Goal: Information Seeking & Learning: Learn about a topic

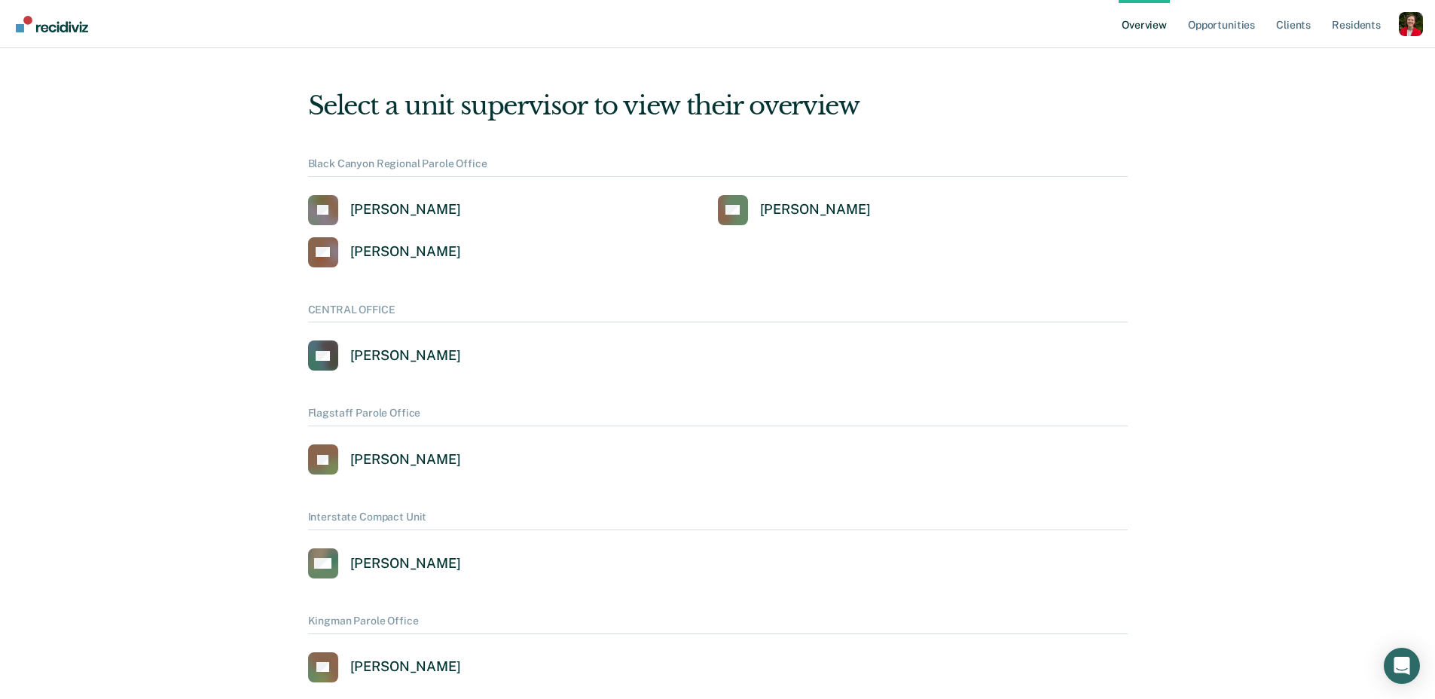
click at [1399, 20] on div "Profile dropdown button" at bounding box center [1411, 24] width 24 height 24
click at [1309, 57] on link "Profile" at bounding box center [1350, 60] width 121 height 13
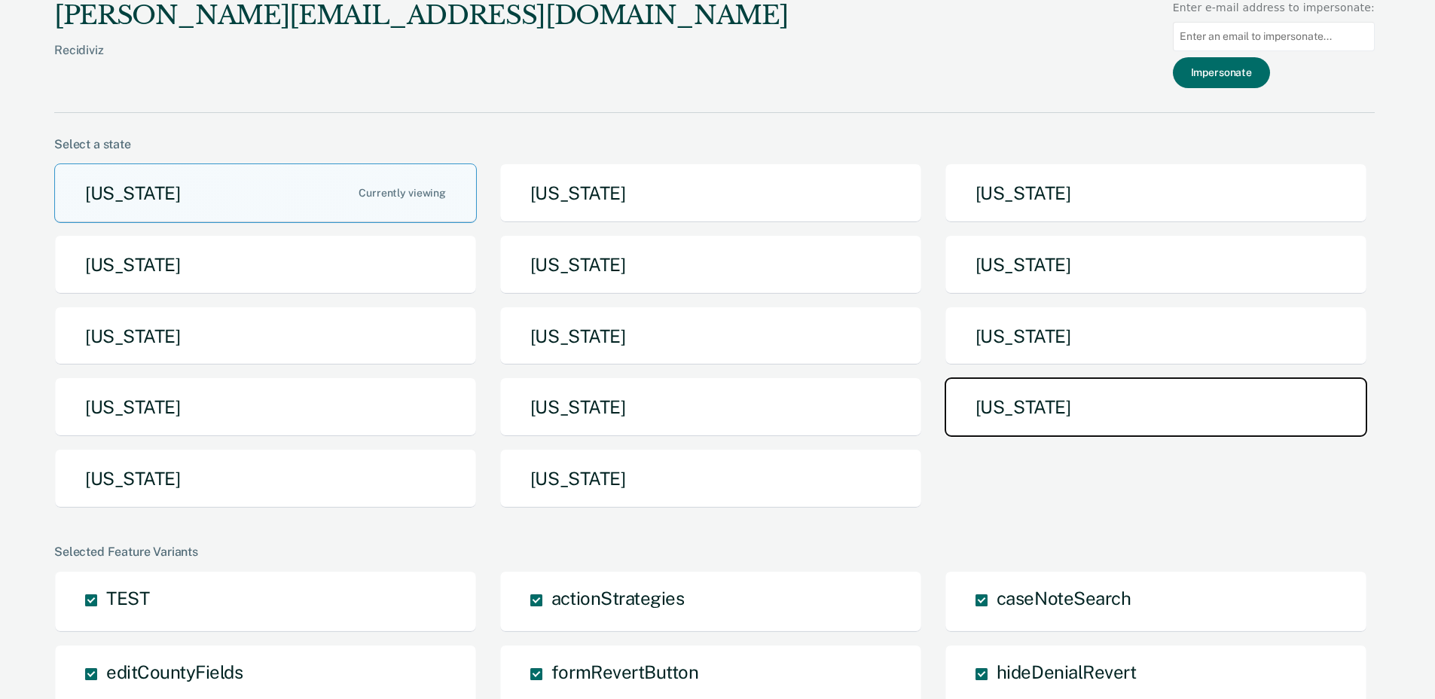
click at [1036, 395] on button "Tennessee" at bounding box center [1156, 407] width 423 height 60
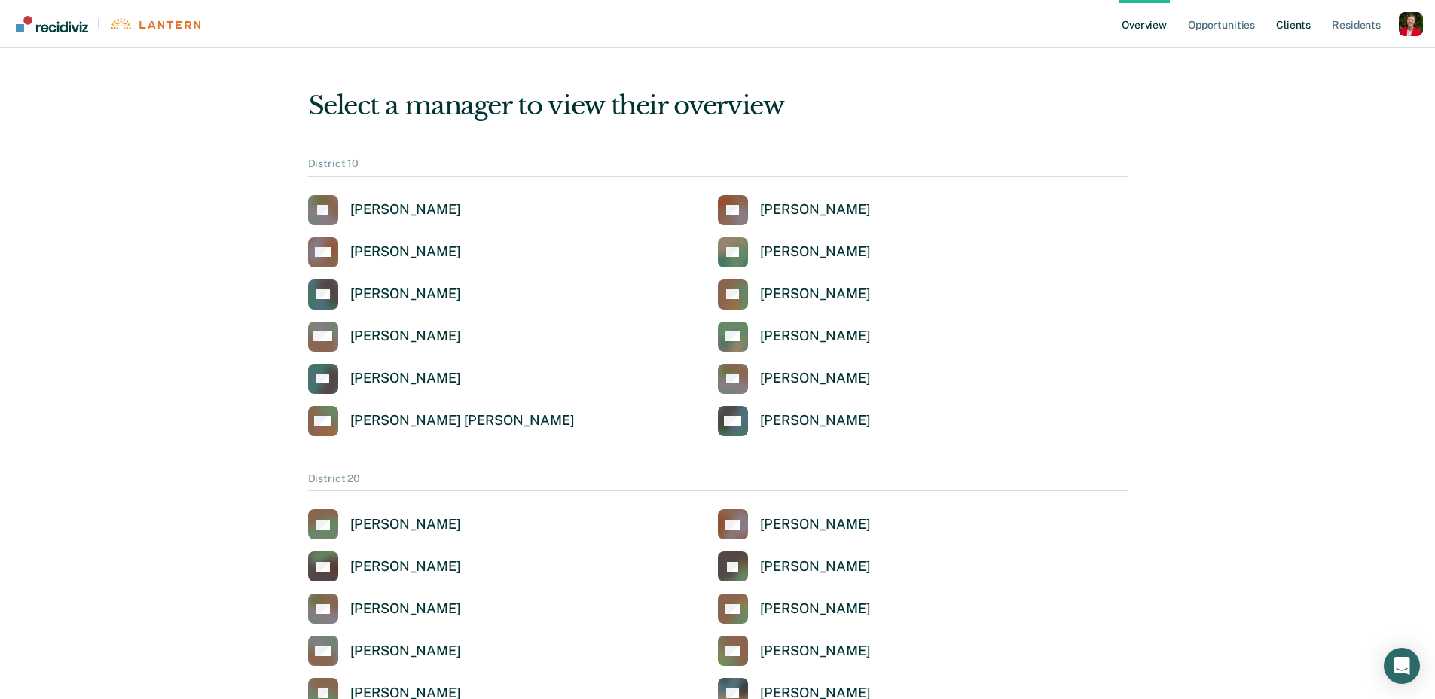
click at [1305, 23] on link "Client s" at bounding box center [1293, 24] width 41 height 48
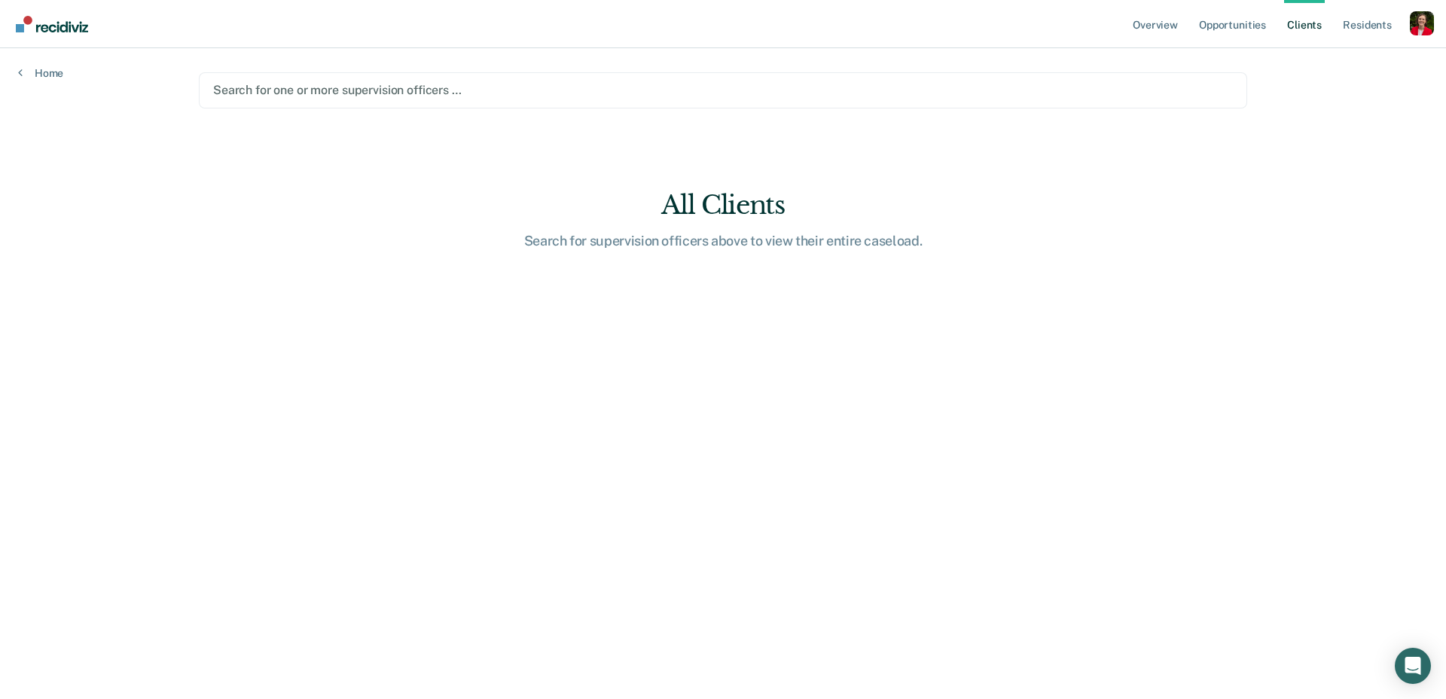
click at [470, 88] on div at bounding box center [723, 89] width 1020 height 17
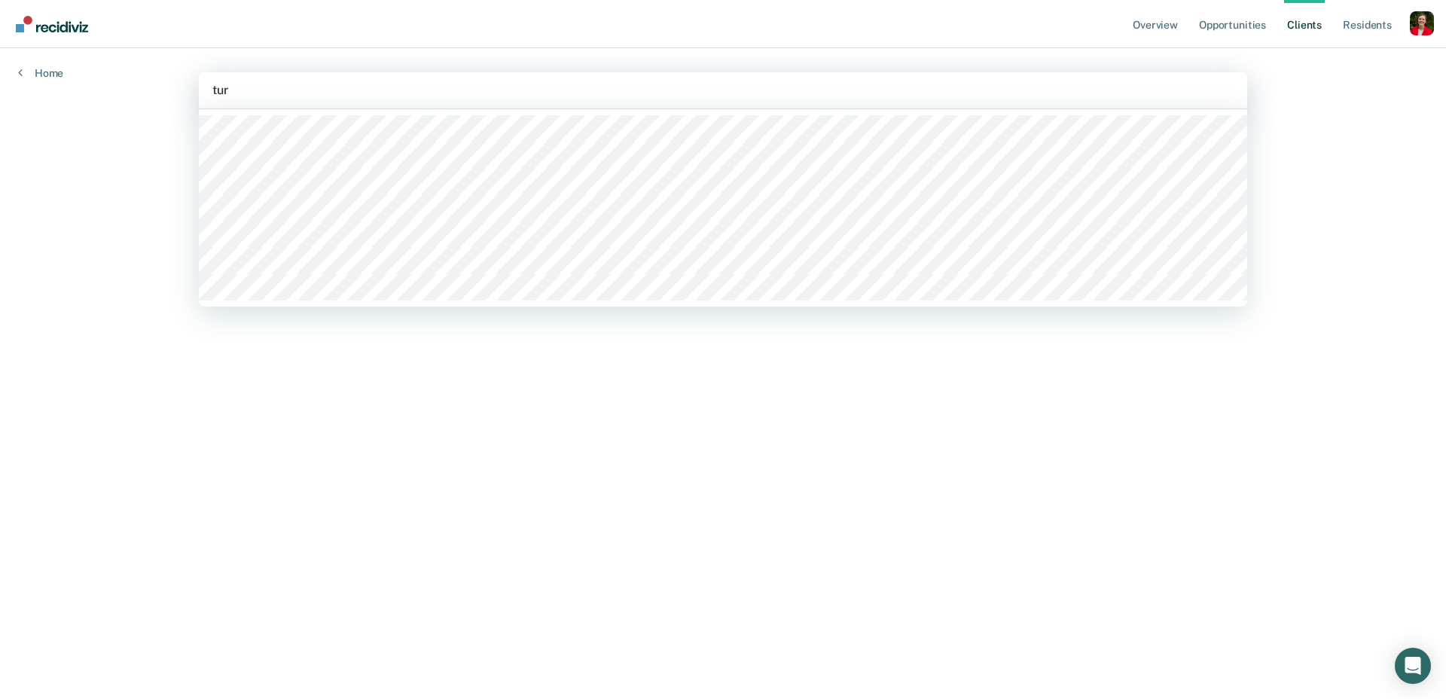
type input "turn"
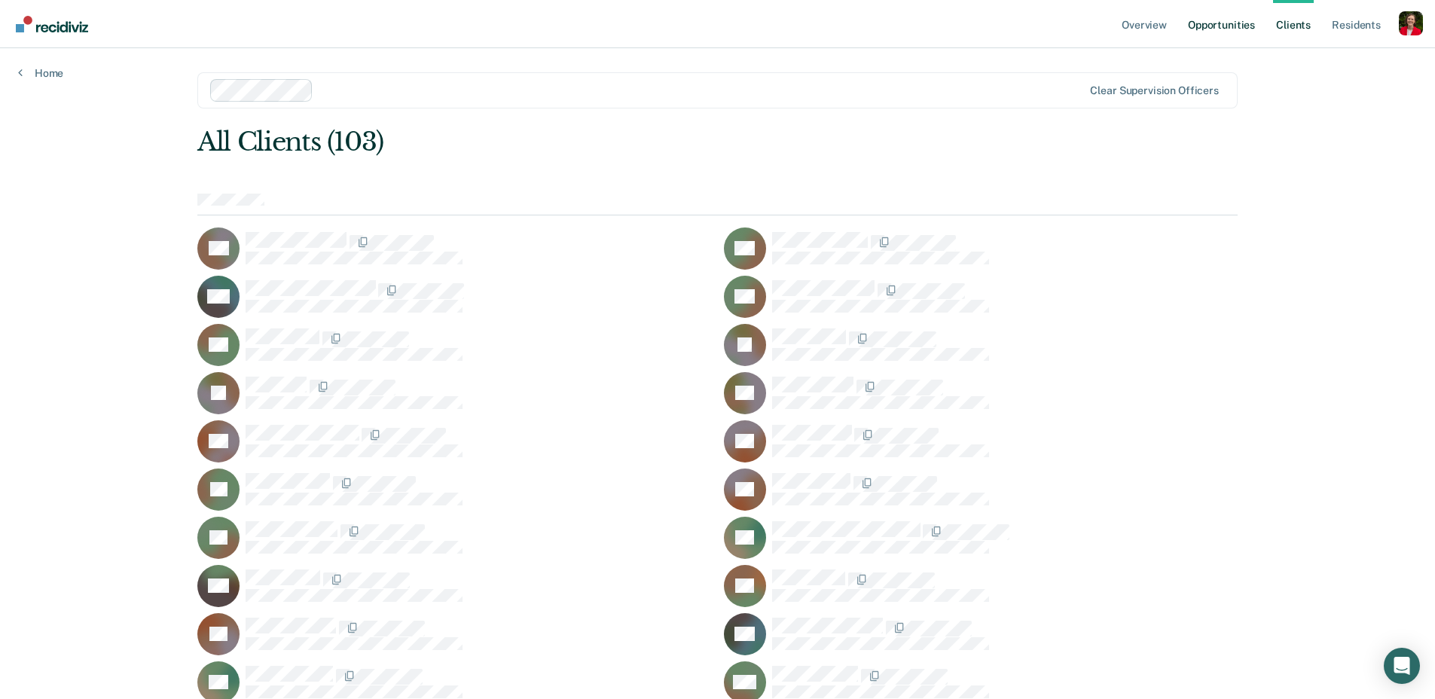
click at [1241, 26] on link "Opportunities" at bounding box center [1221, 24] width 73 height 48
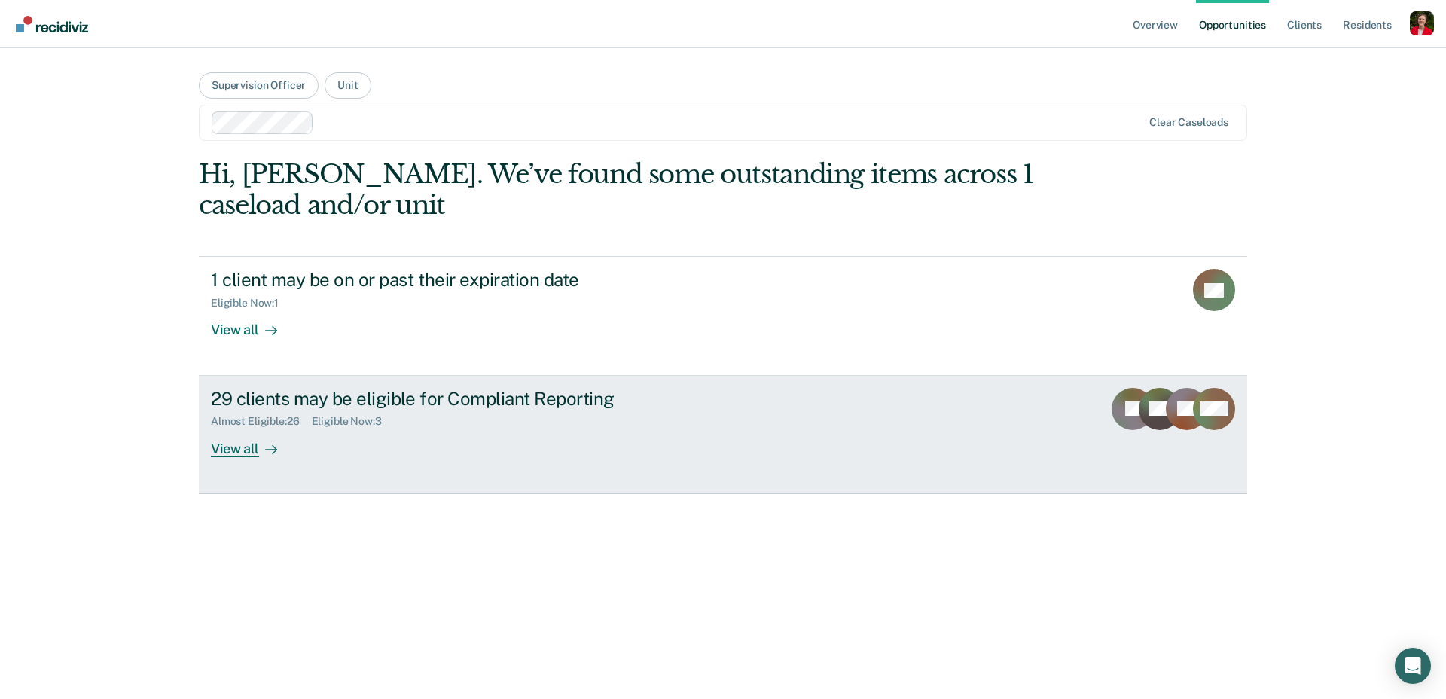
click at [324, 436] on div "29 clients may be eligible for Compliant Reporting Almost Eligible : 26 Eligibl…" at bounding box center [493, 422] width 565 height 69
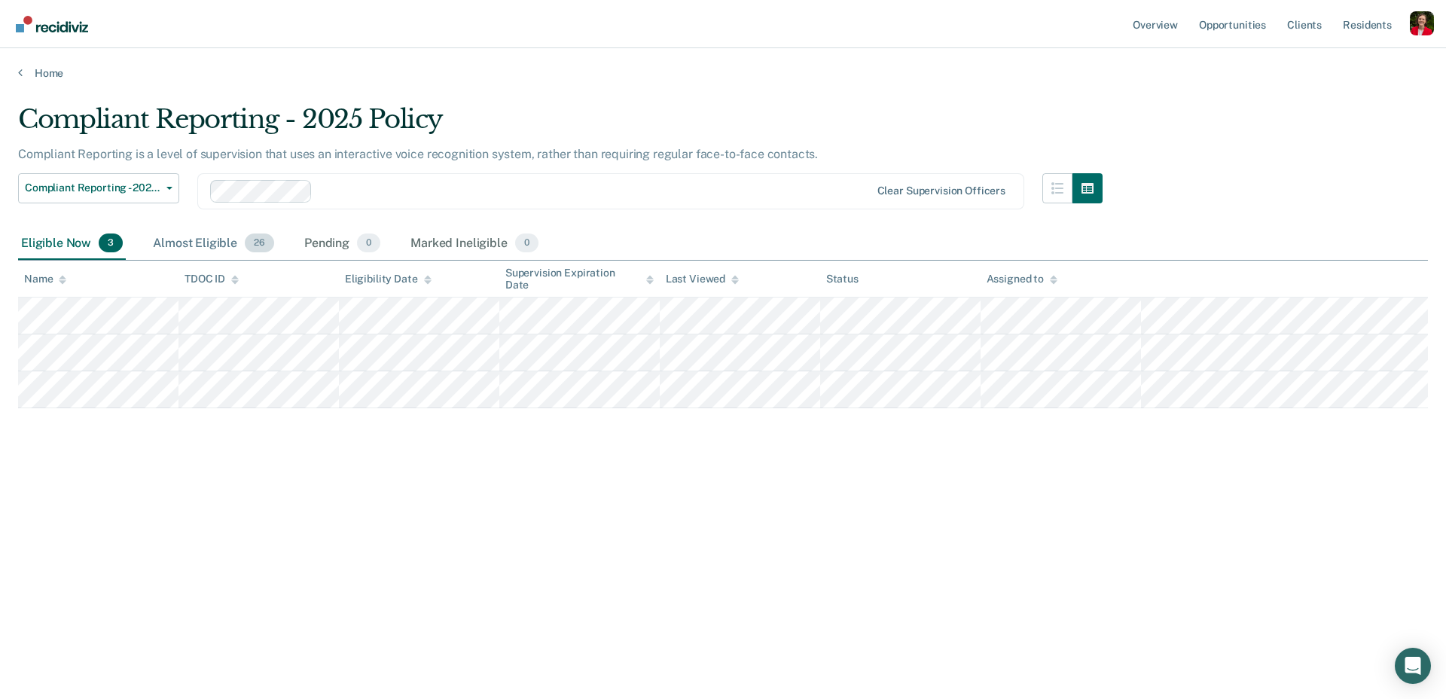
click at [169, 252] on div "Almost Eligible 26" at bounding box center [213, 244] width 127 height 33
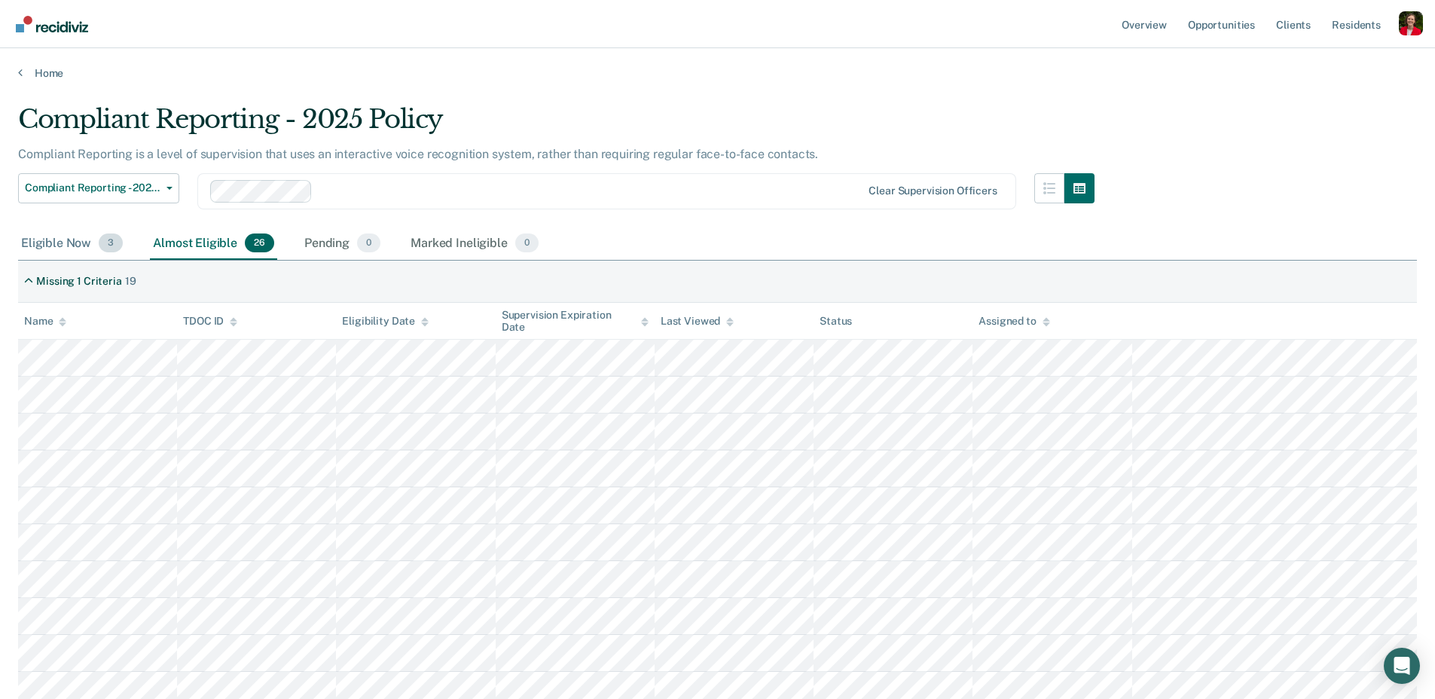
click at [64, 255] on div "Eligible Now 3" at bounding box center [72, 244] width 108 height 33
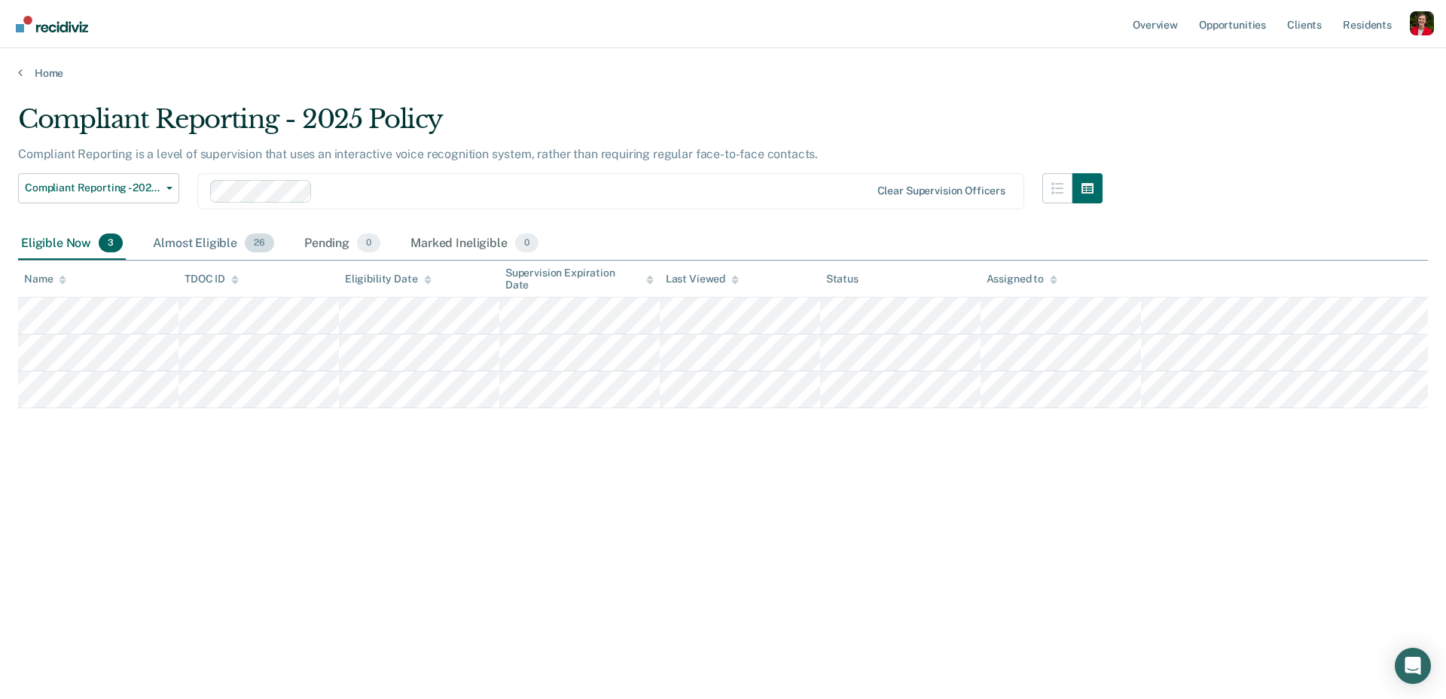
click at [171, 244] on div "Almost Eligible 26" at bounding box center [213, 244] width 127 height 33
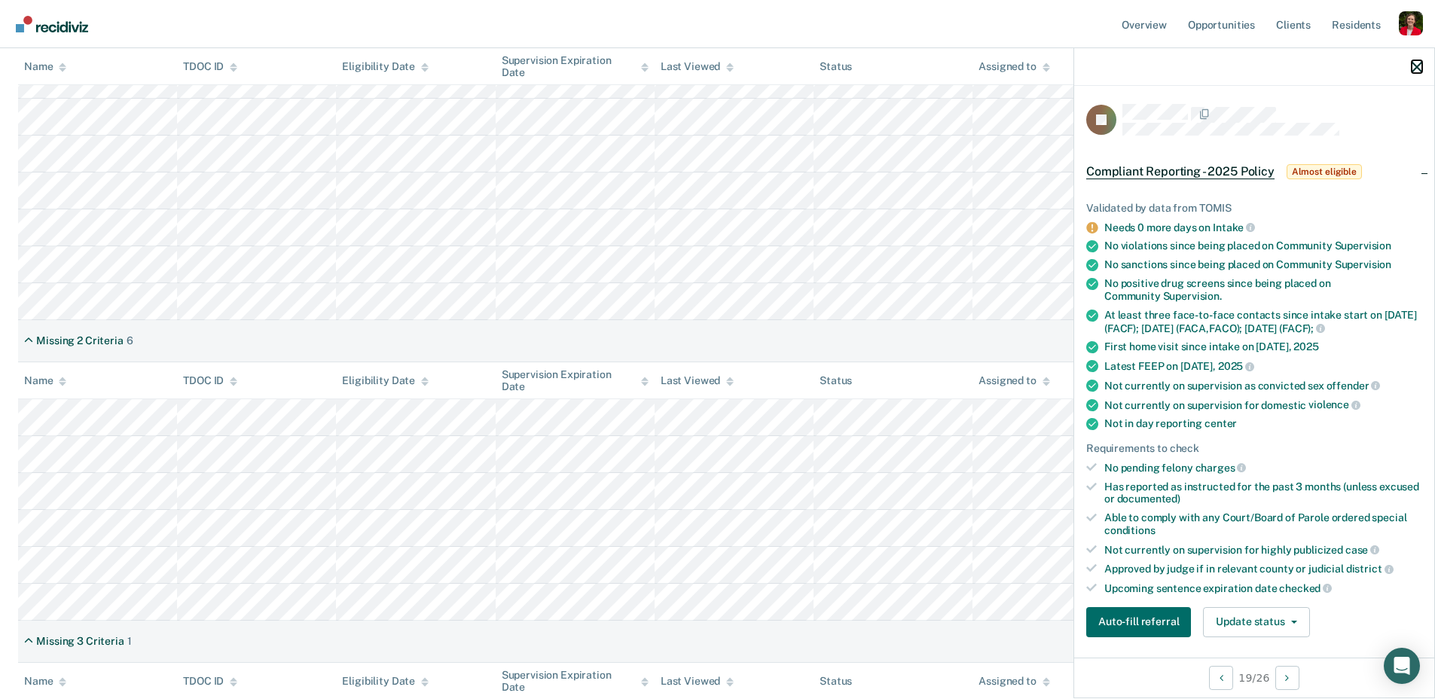
click at [1413, 66] on icon "button" at bounding box center [1417, 67] width 11 height 11
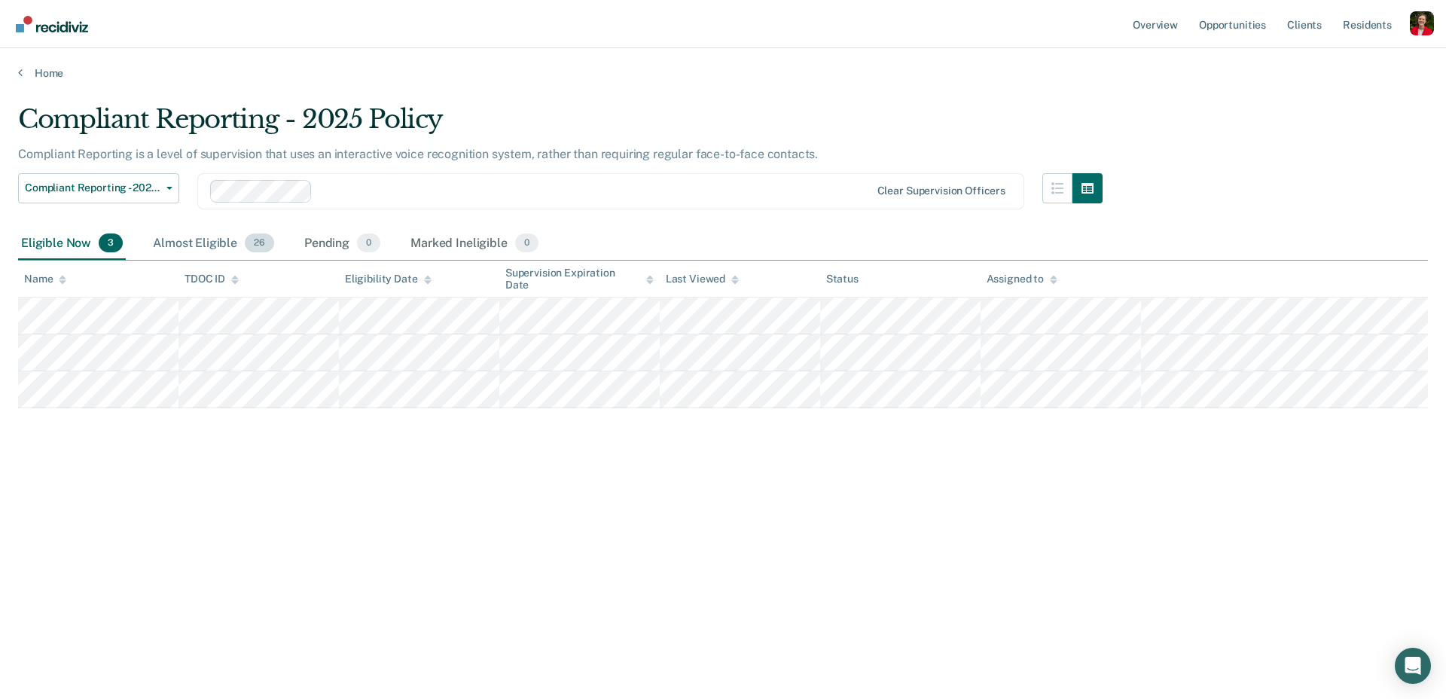
click at [166, 236] on div "Almost Eligible 26" at bounding box center [213, 244] width 127 height 33
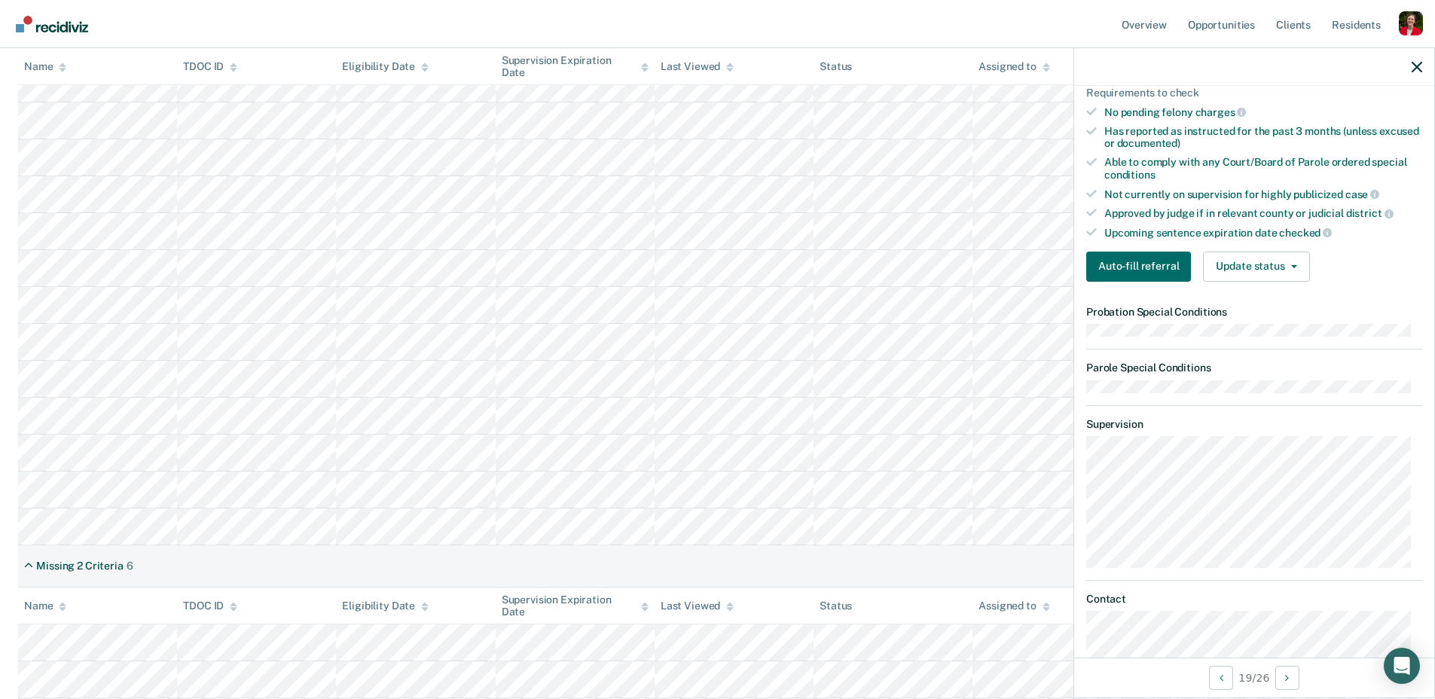
scroll to position [123, 0]
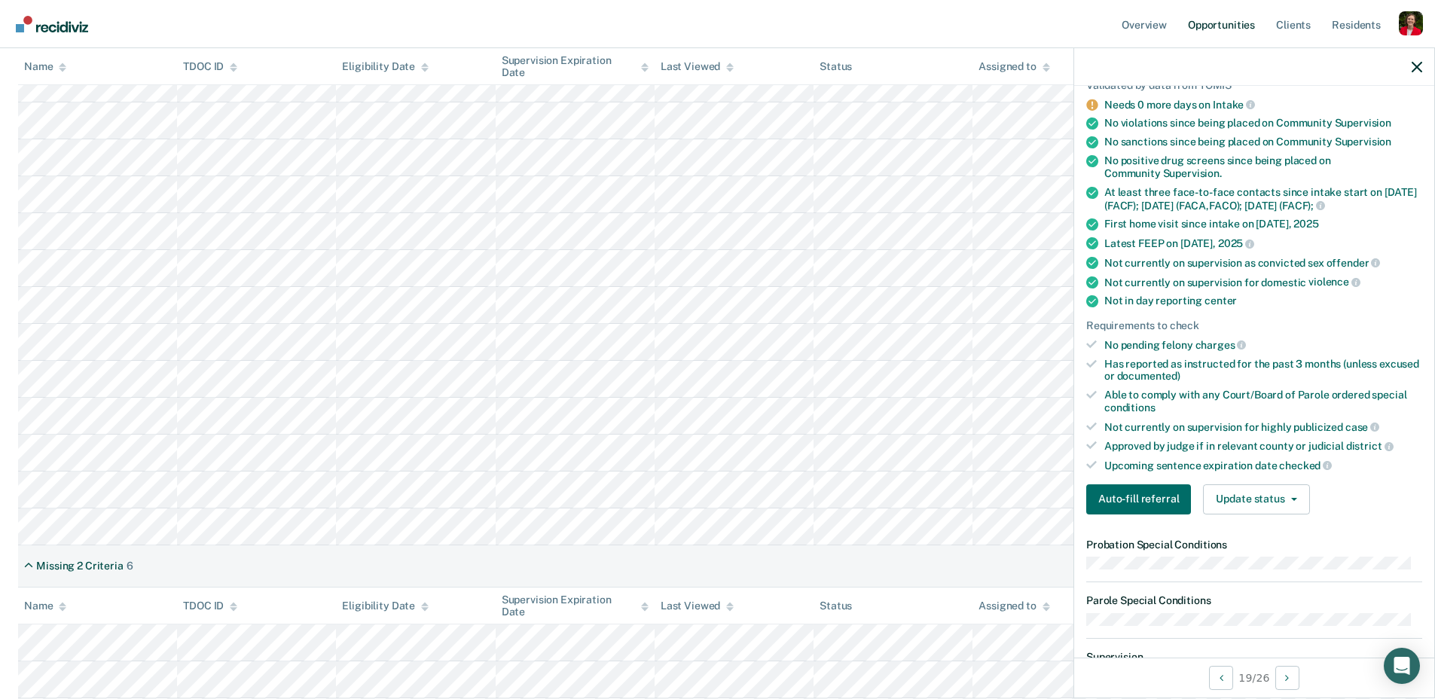
click at [1205, 22] on link "Opportunities" at bounding box center [1221, 24] width 73 height 48
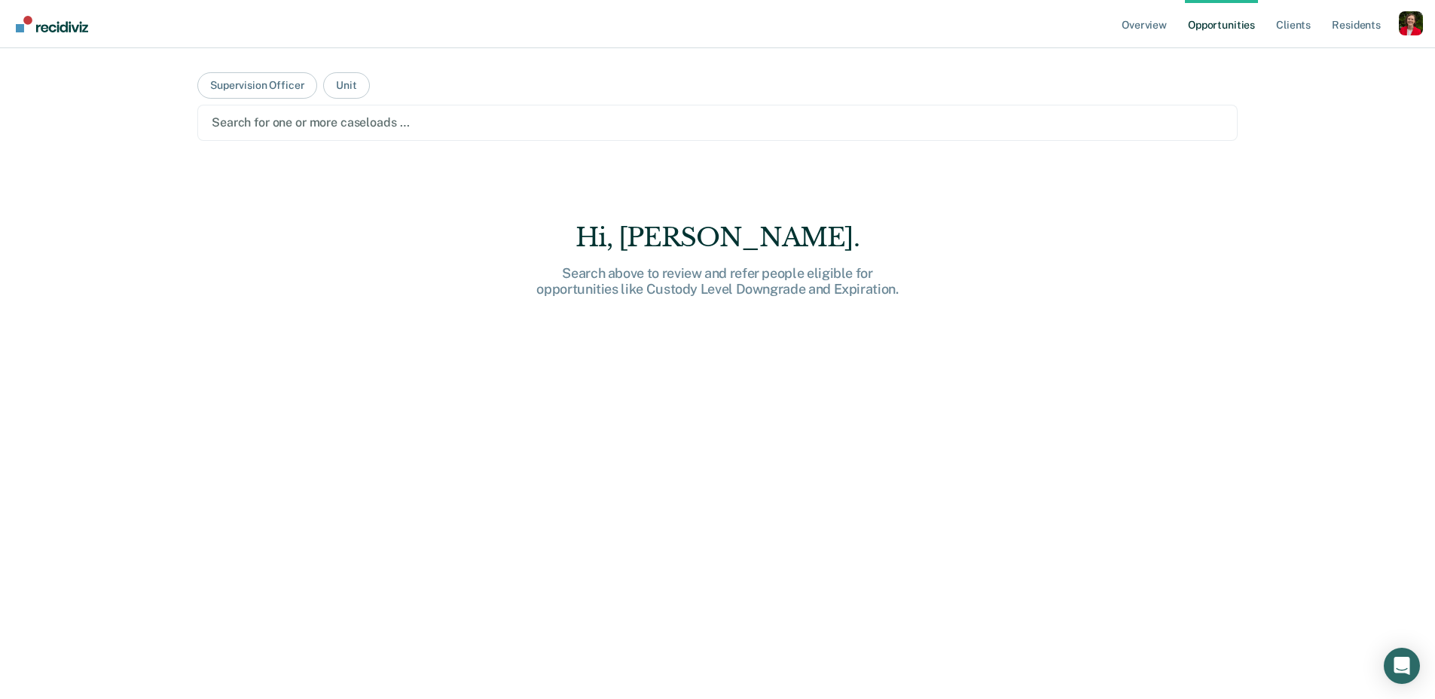
click at [303, 120] on div at bounding box center [718, 122] width 1012 height 17
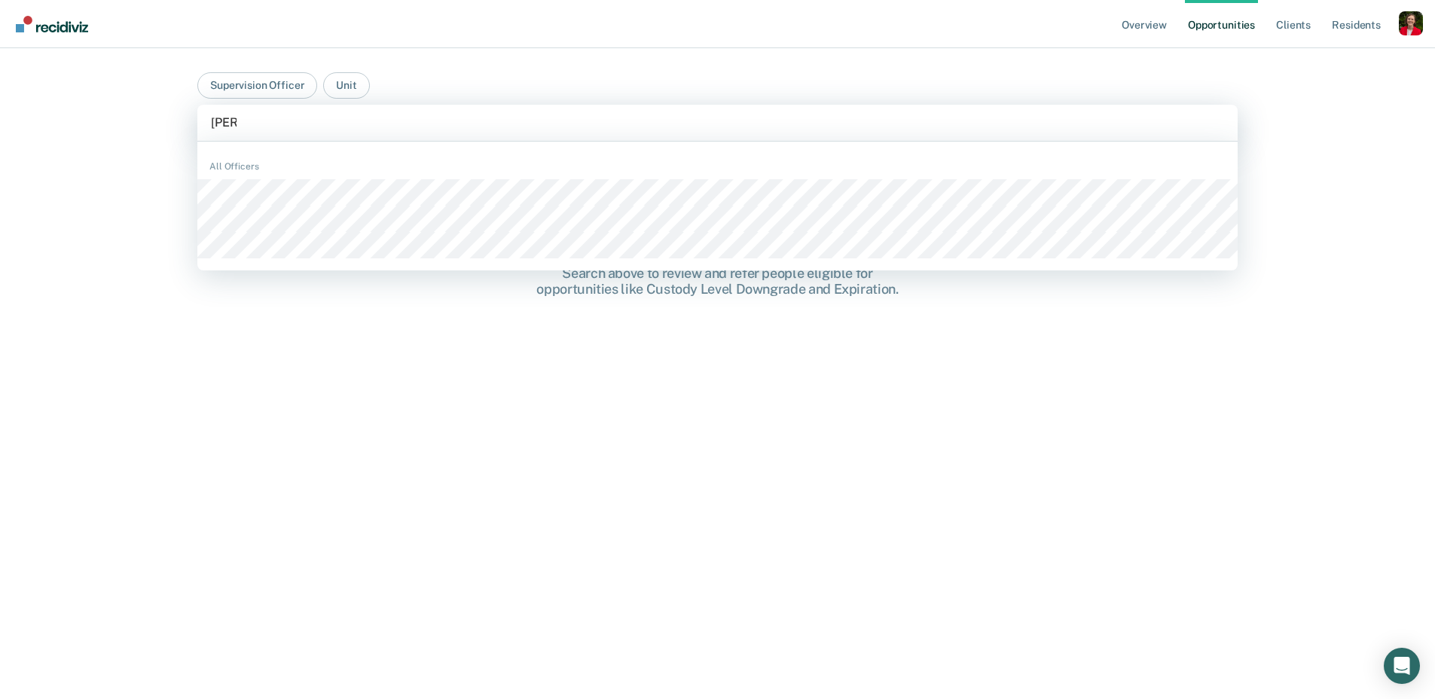
type input "[PERSON_NAME]"
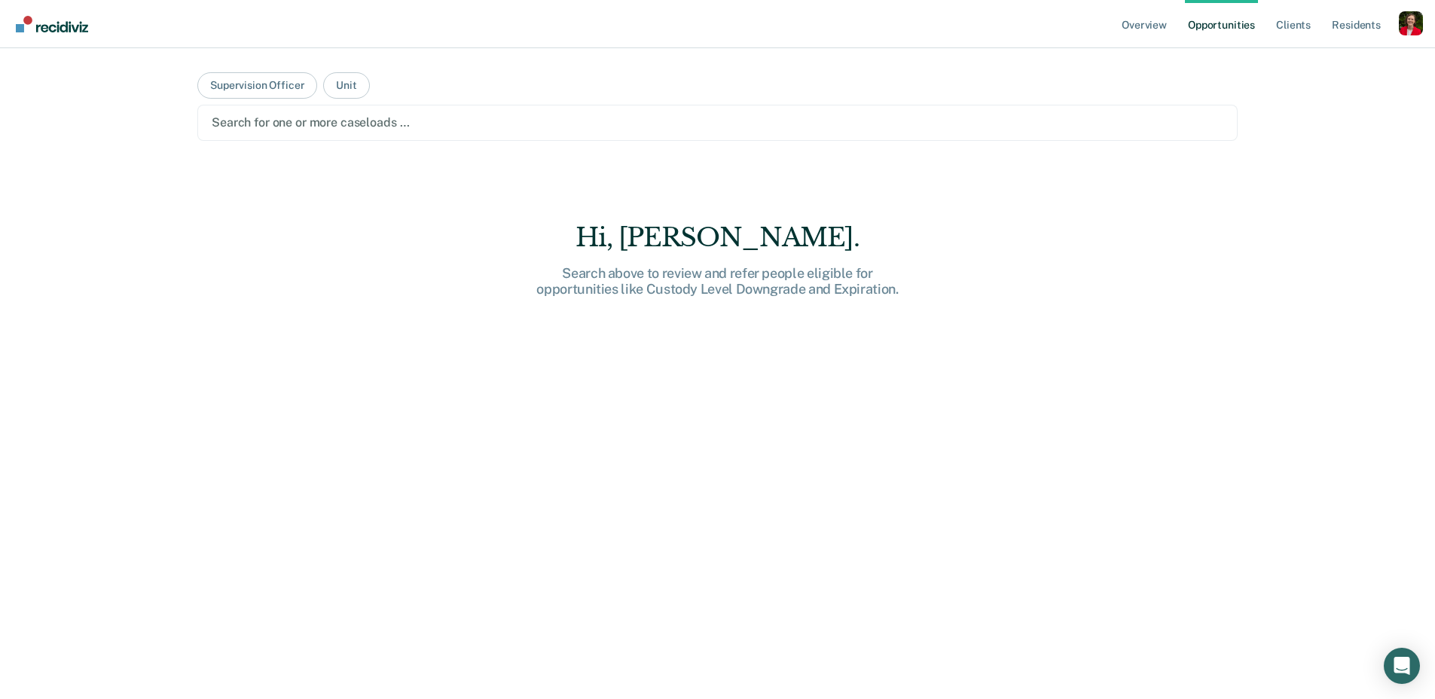
click at [269, 131] on div at bounding box center [718, 122] width 1012 height 17
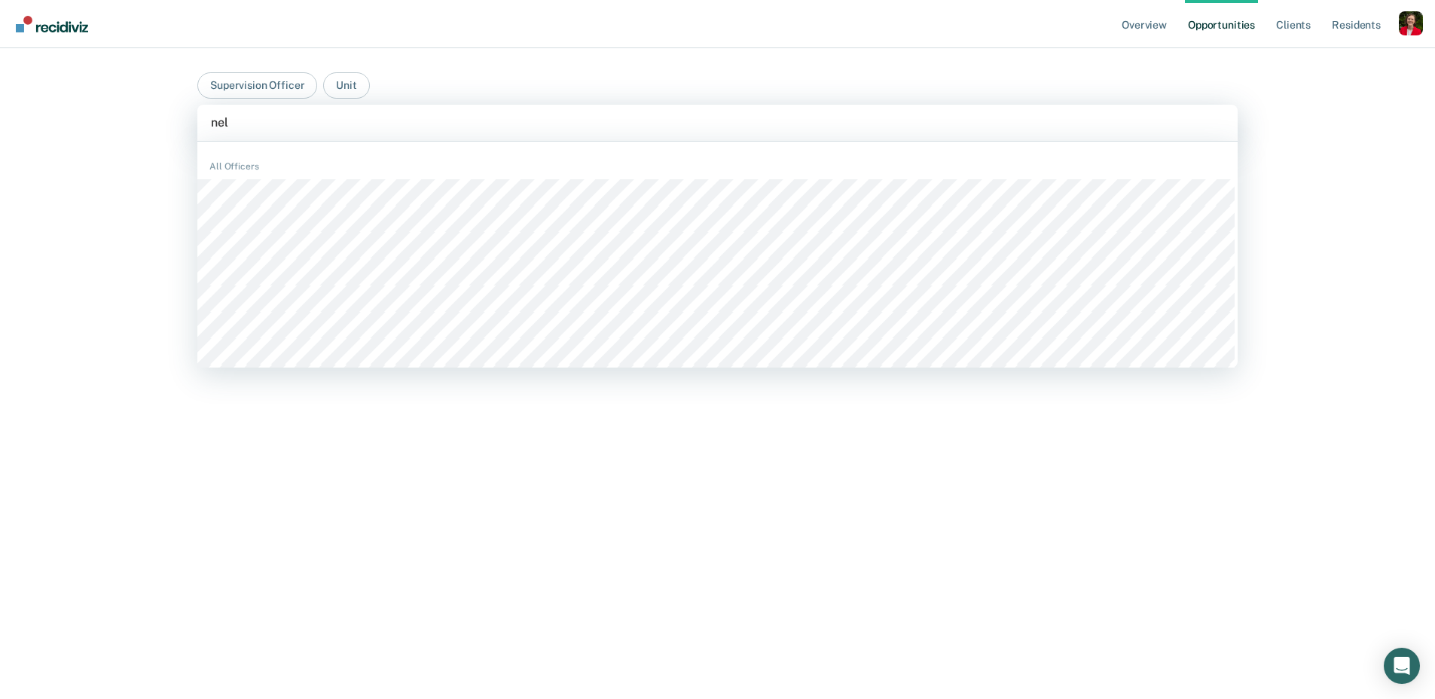
type input "[PERSON_NAME]"
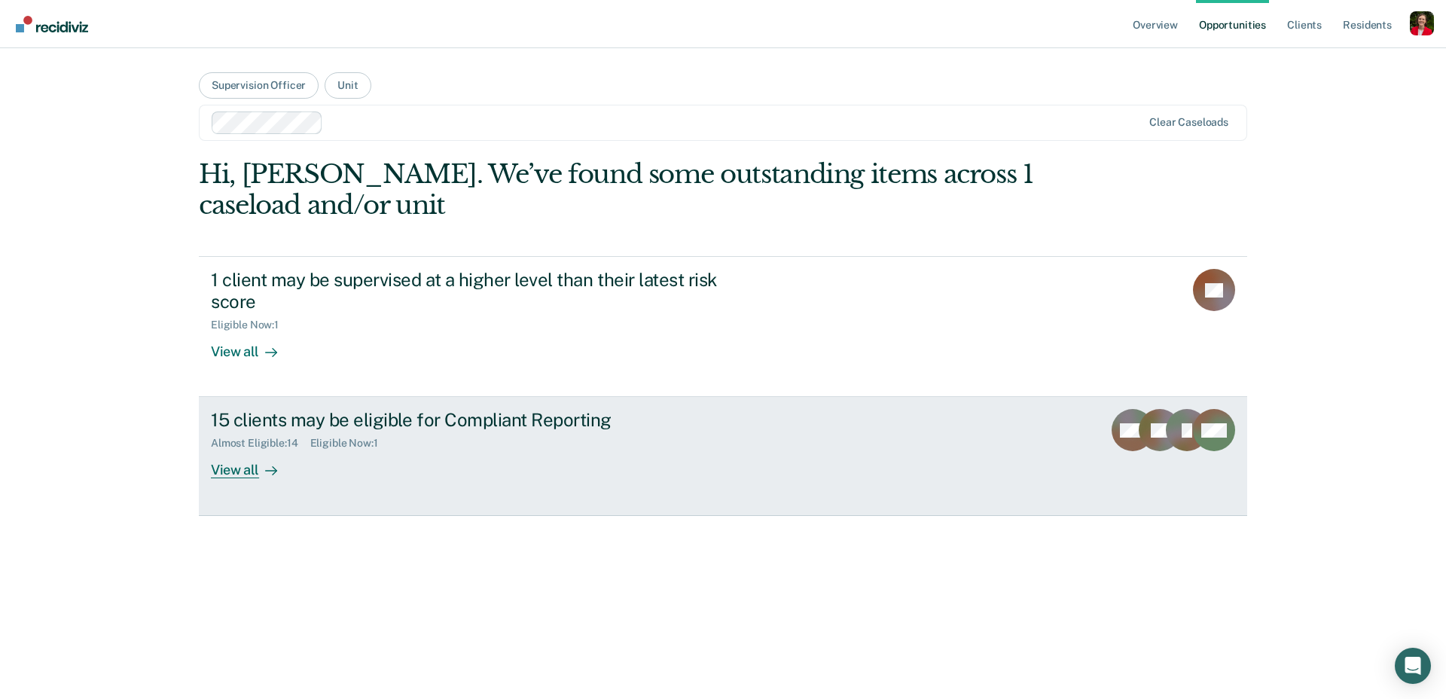
click at [345, 462] on div "15 clients may be eligible for Compliant Reporting Almost Eligible : 14 Eligibl…" at bounding box center [493, 443] width 565 height 69
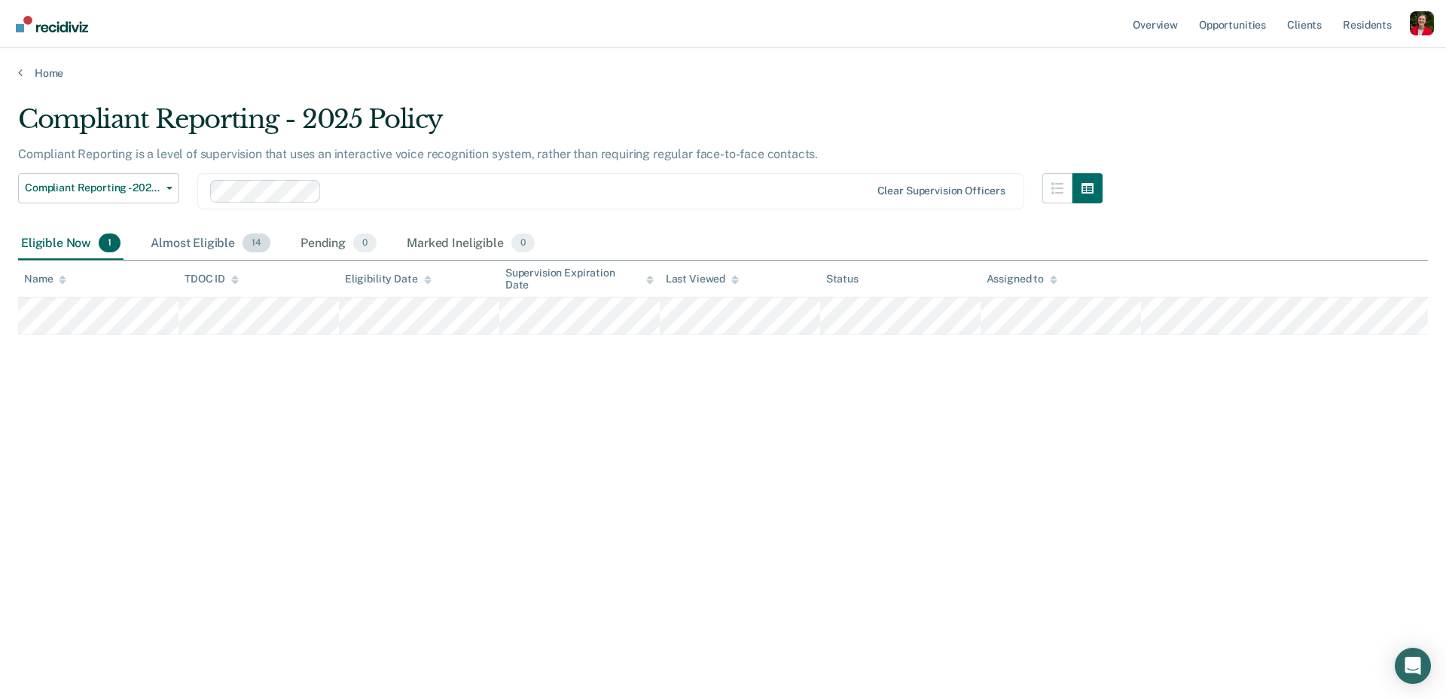
click at [182, 243] on div "Almost Eligible 14" at bounding box center [211, 244] width 126 height 33
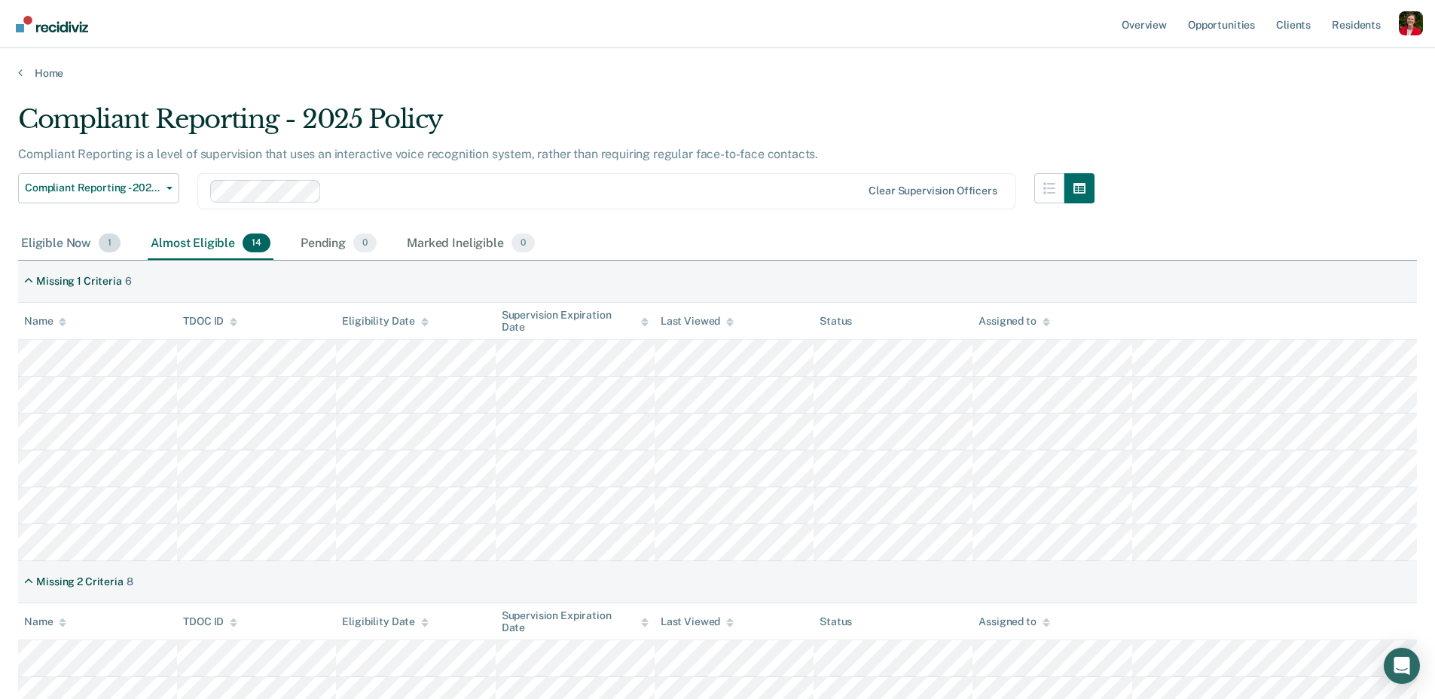
click at [63, 240] on div "Eligible Now 1" at bounding box center [70, 244] width 105 height 33
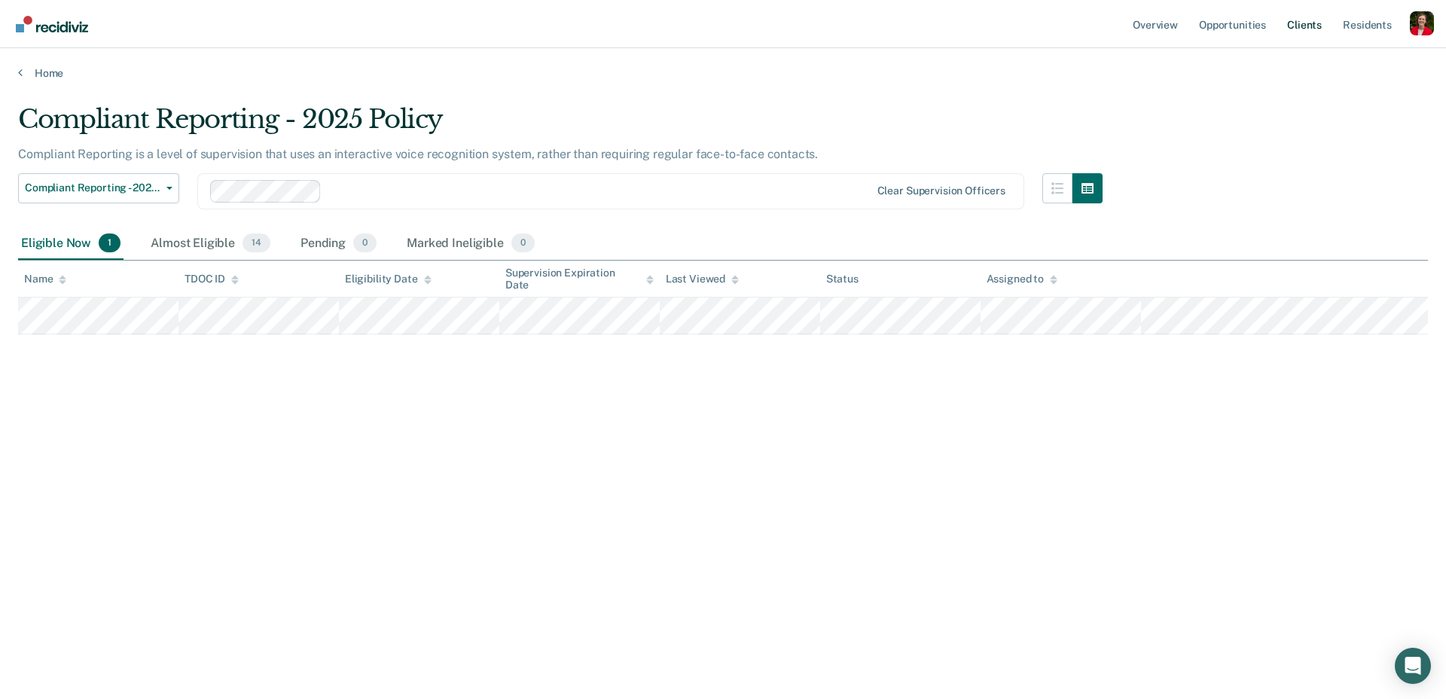
click at [1308, 25] on link "Client s" at bounding box center [1304, 24] width 41 height 48
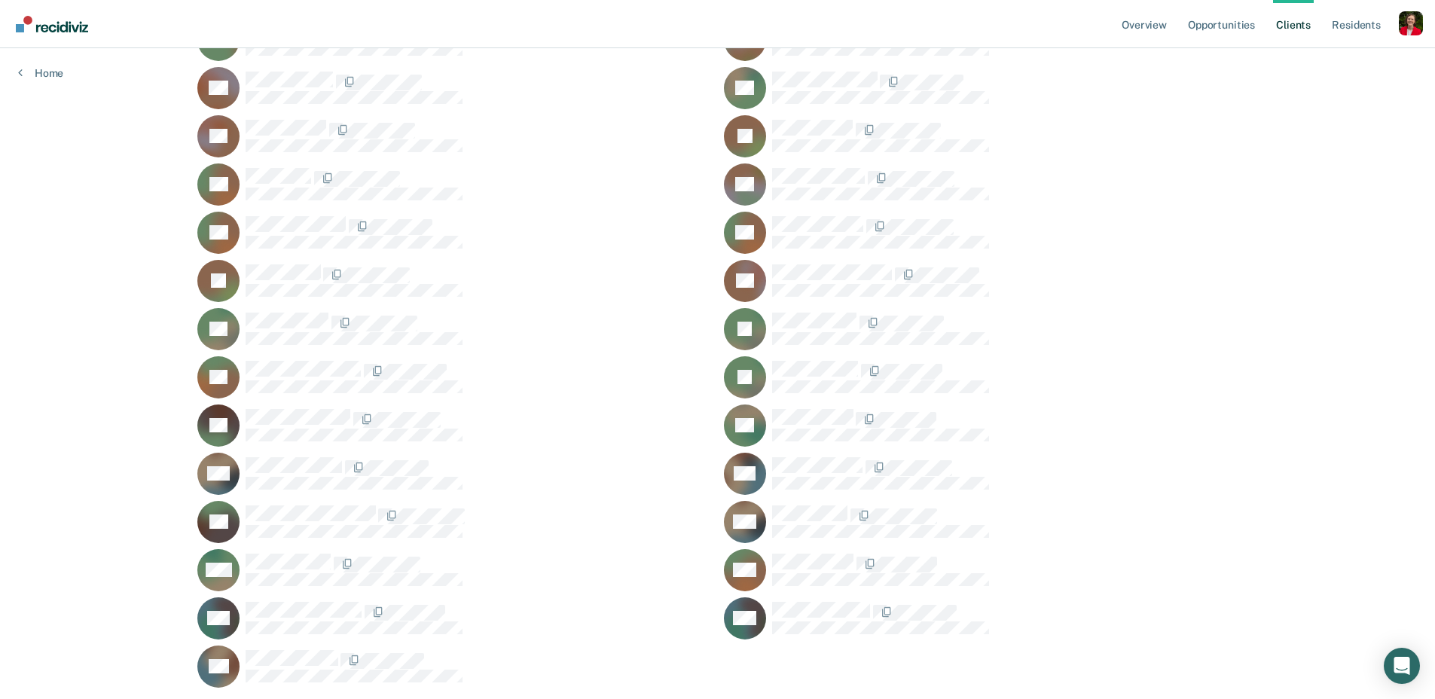
scroll to position [1846, 0]
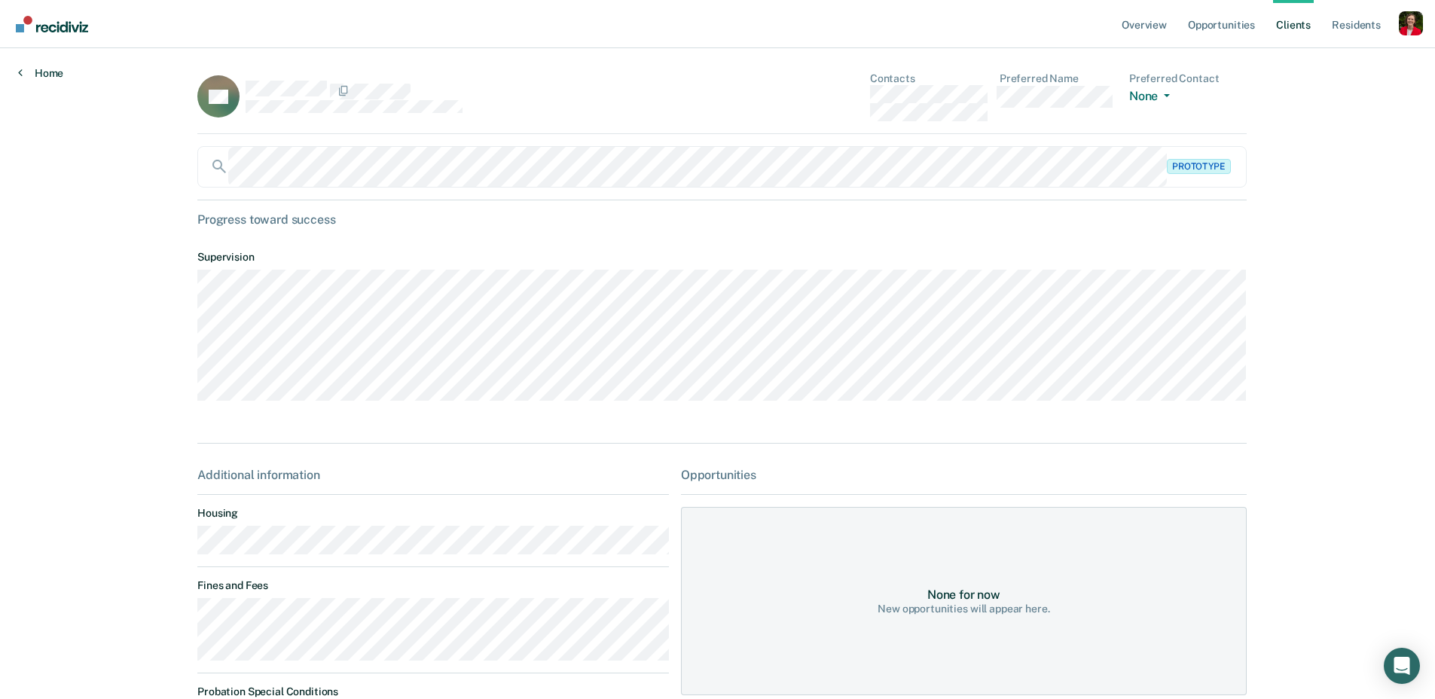
click at [56, 66] on link "Home" at bounding box center [40, 73] width 45 height 14
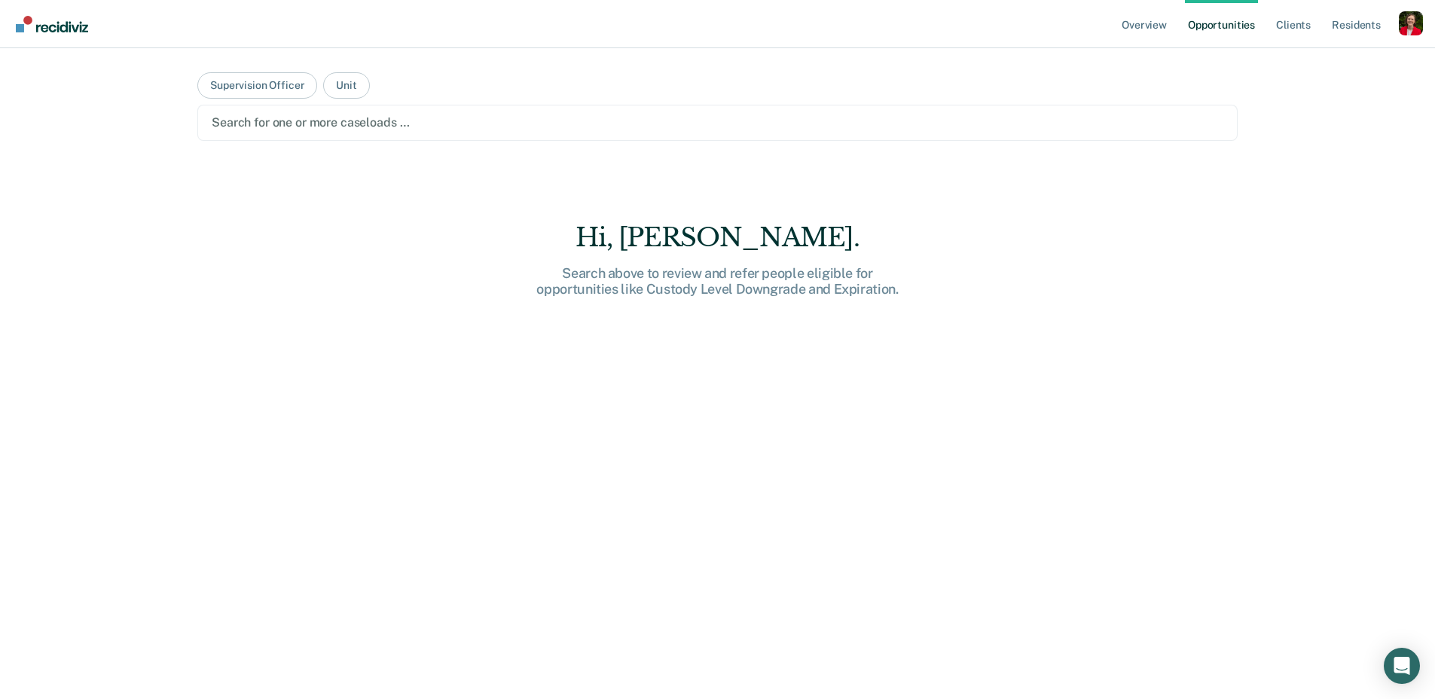
click at [327, 121] on div at bounding box center [718, 122] width 1012 height 17
click at [387, 115] on div at bounding box center [718, 122] width 1012 height 17
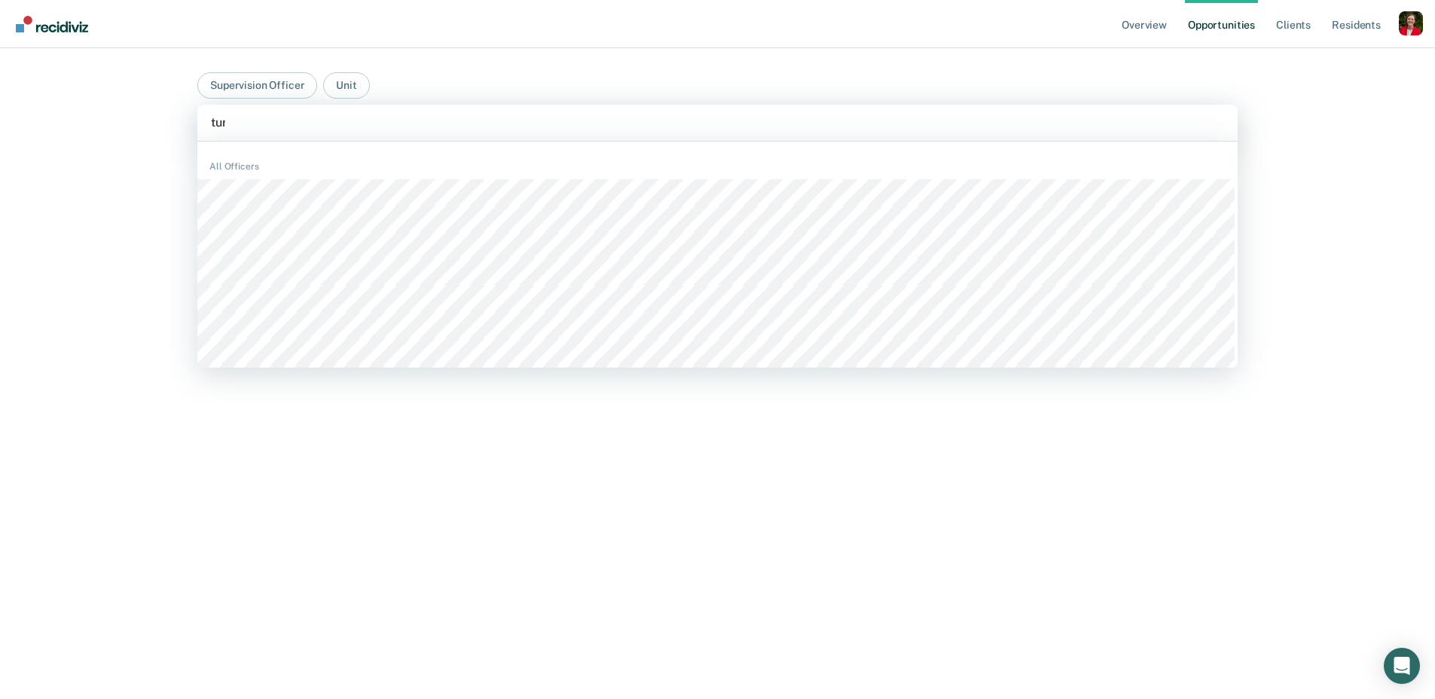
type input "turn"
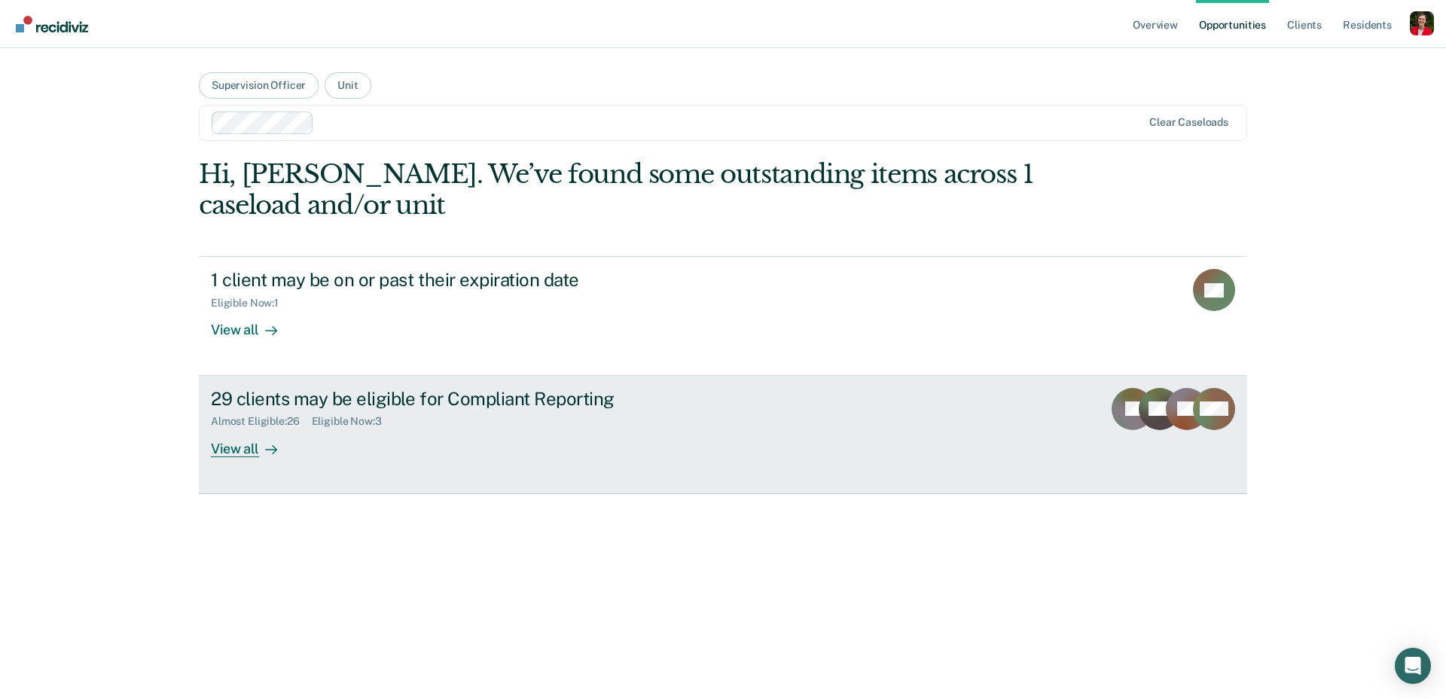
click at [375, 437] on div "29 clients may be eligible for Compliant Reporting Almost Eligible : 26 Eligibl…" at bounding box center [493, 422] width 565 height 69
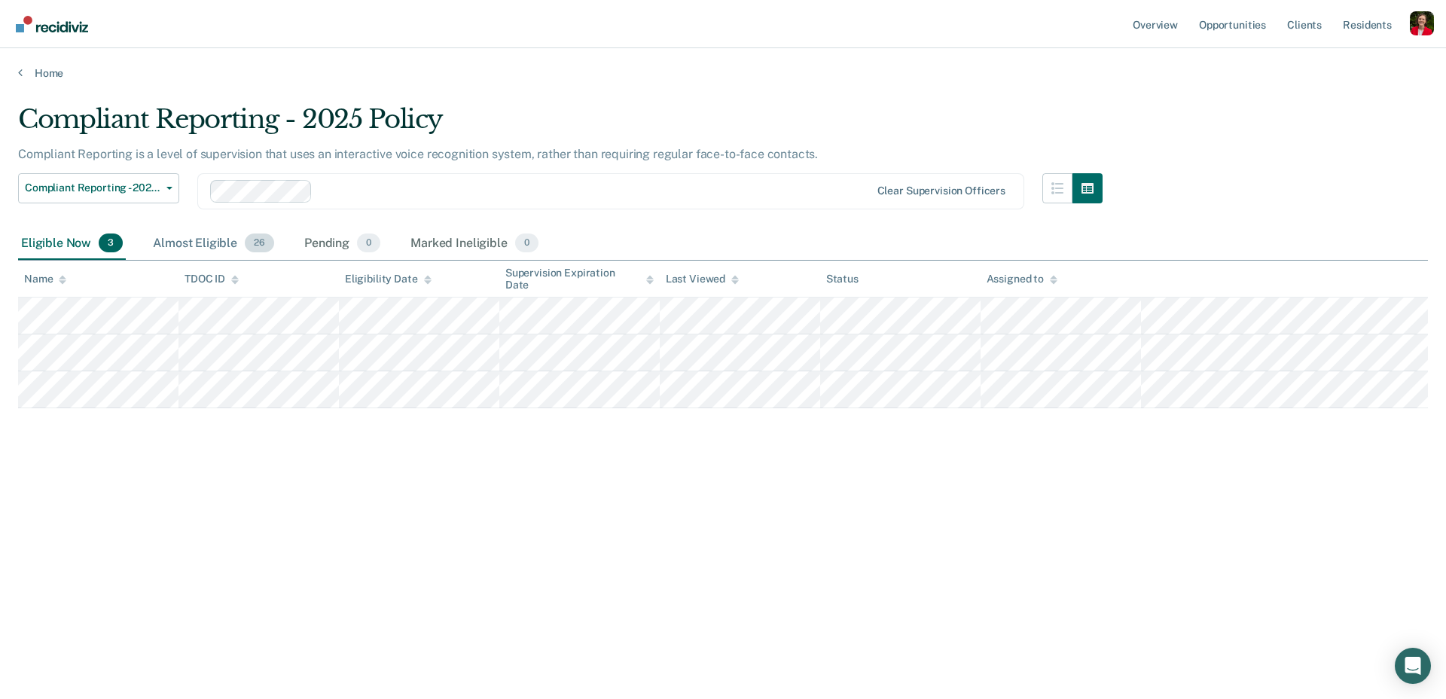
click at [181, 236] on div "Almost Eligible 26" at bounding box center [213, 244] width 127 height 33
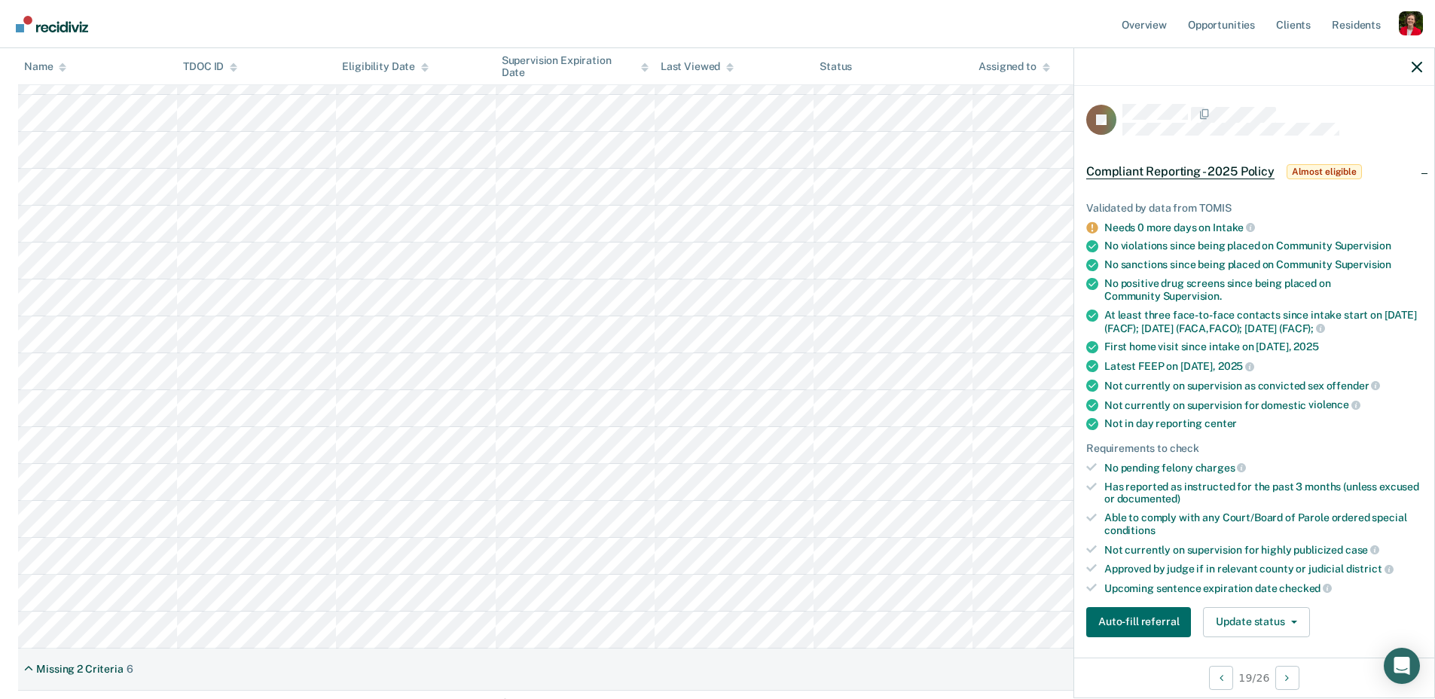
scroll to position [701, 0]
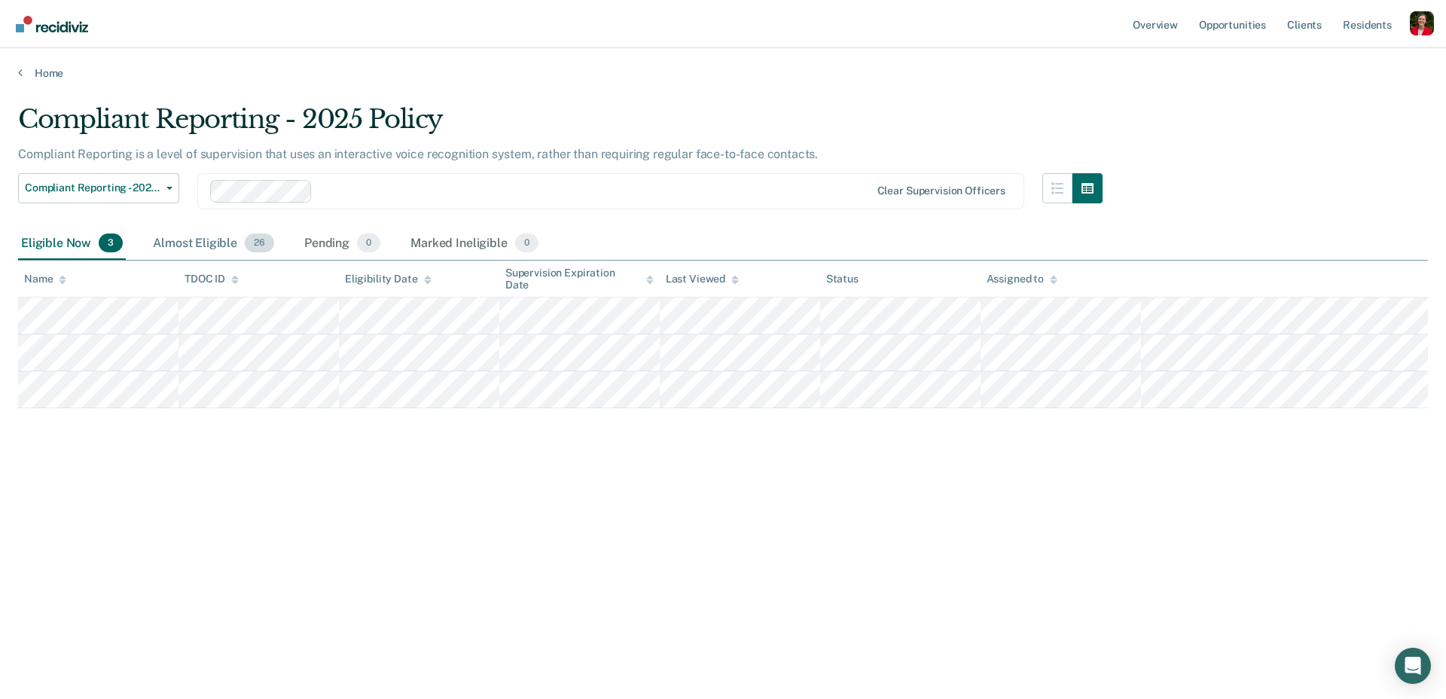
click at [170, 249] on div "Almost Eligible 26" at bounding box center [213, 244] width 127 height 33
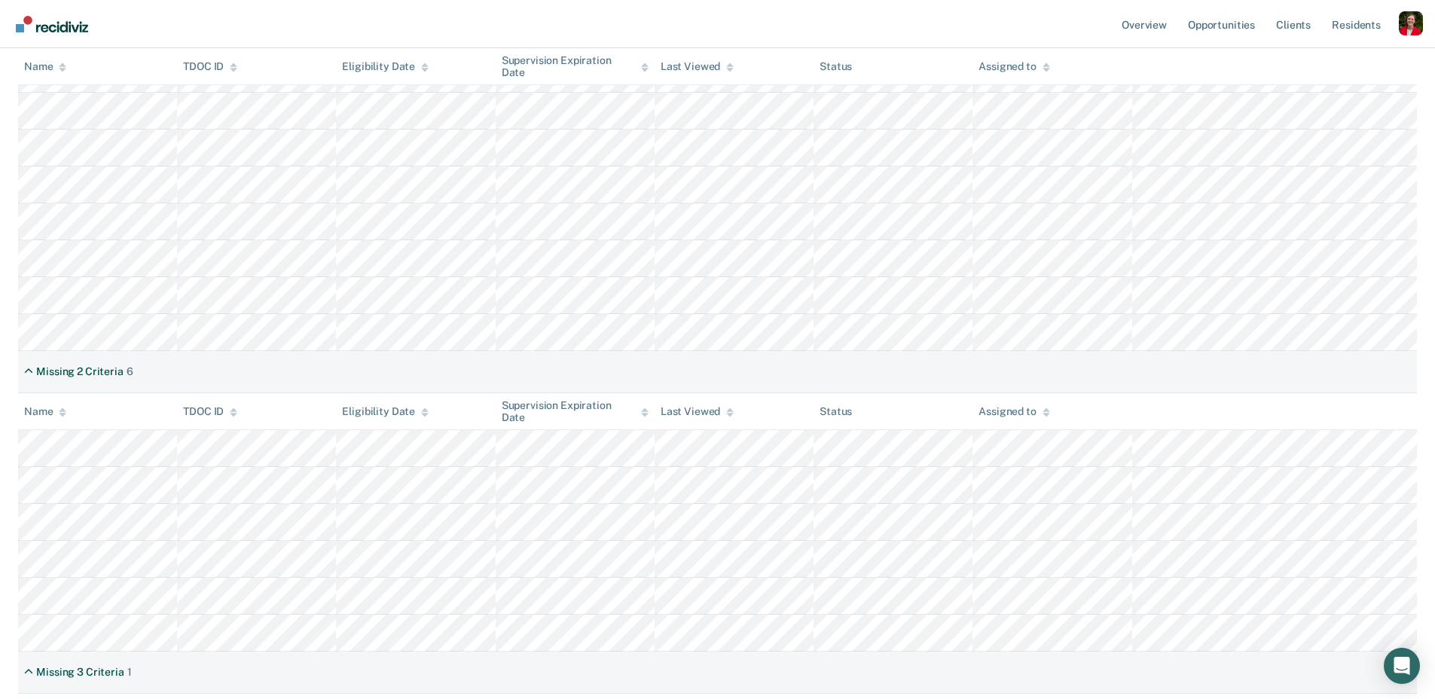
scroll to position [670, 0]
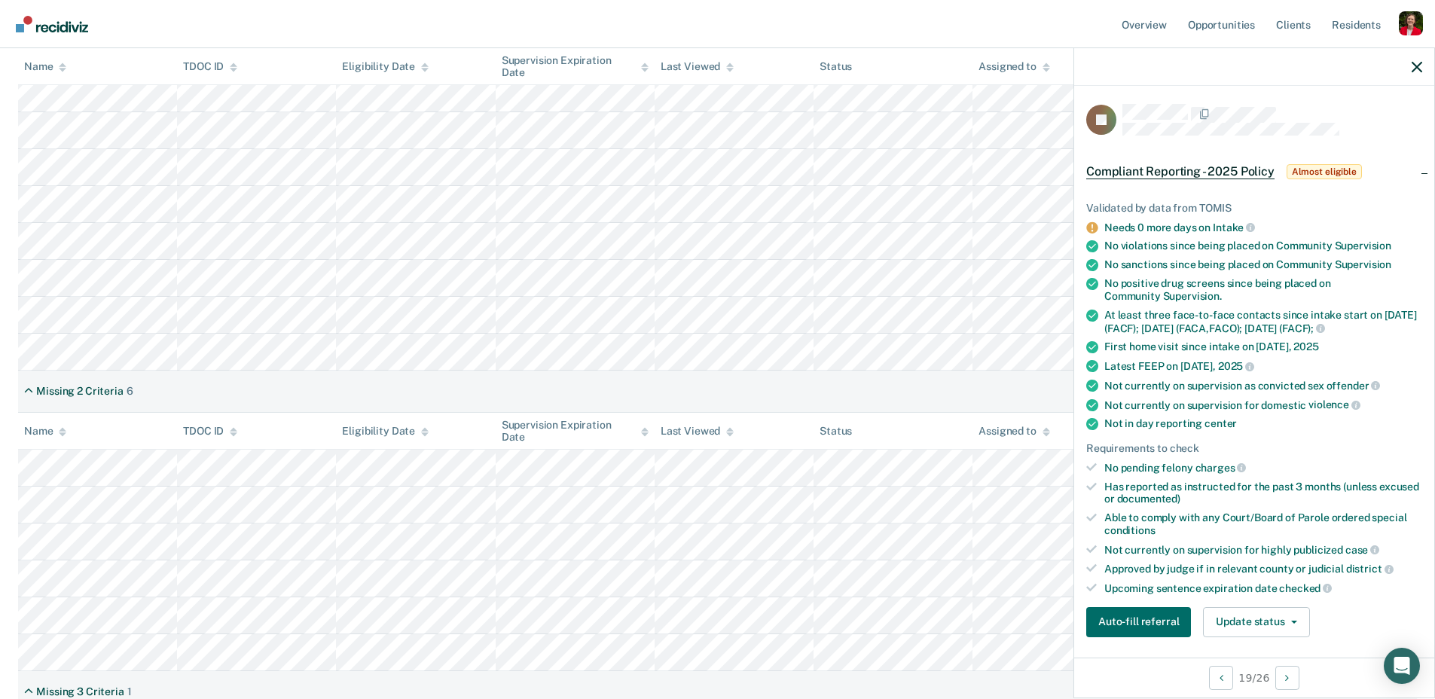
click at [1061, 21] on nav "Overview Opportunities Client s Resident s Profile How it works Go to Pathways …" at bounding box center [717, 23] width 1411 height 47
click at [1107, 62] on div at bounding box center [1254, 67] width 360 height 38
click at [1401, 65] on div at bounding box center [1254, 67] width 360 height 38
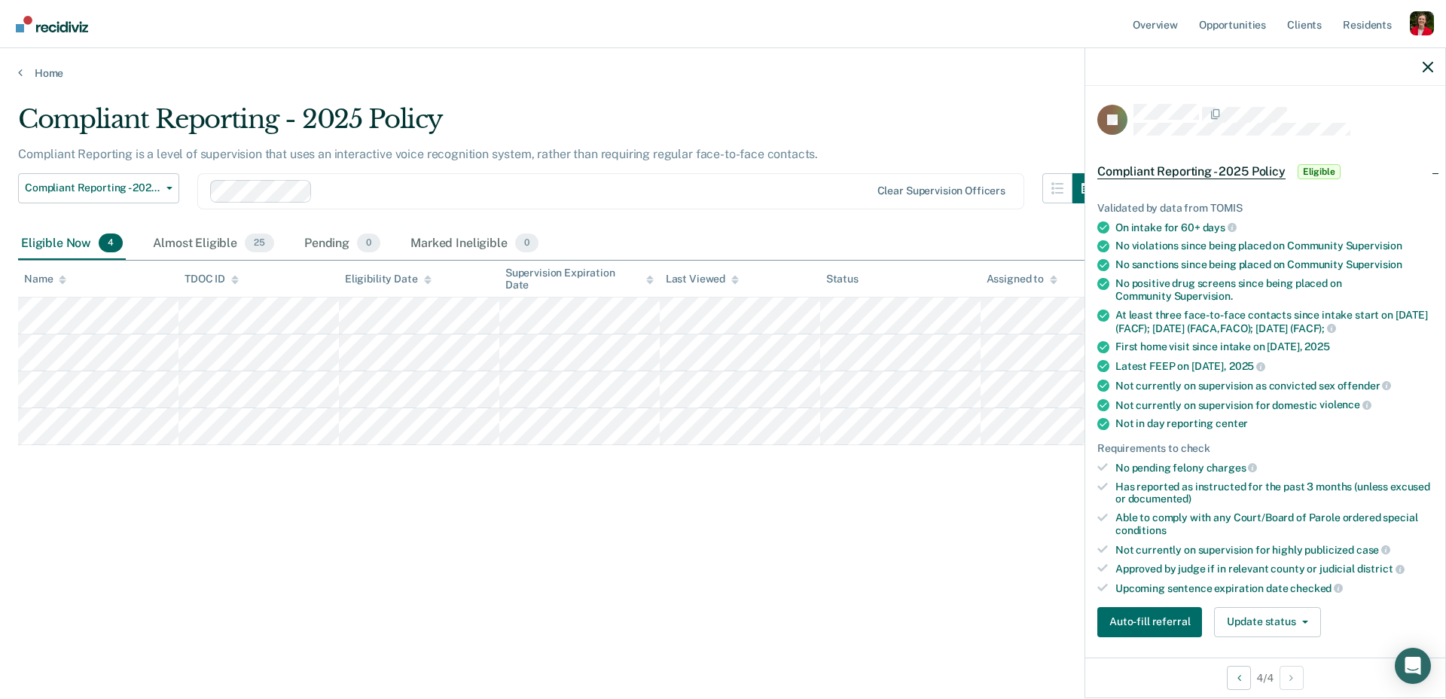
scroll to position [20, 0]
